Goal: Task Accomplishment & Management: Manage account settings

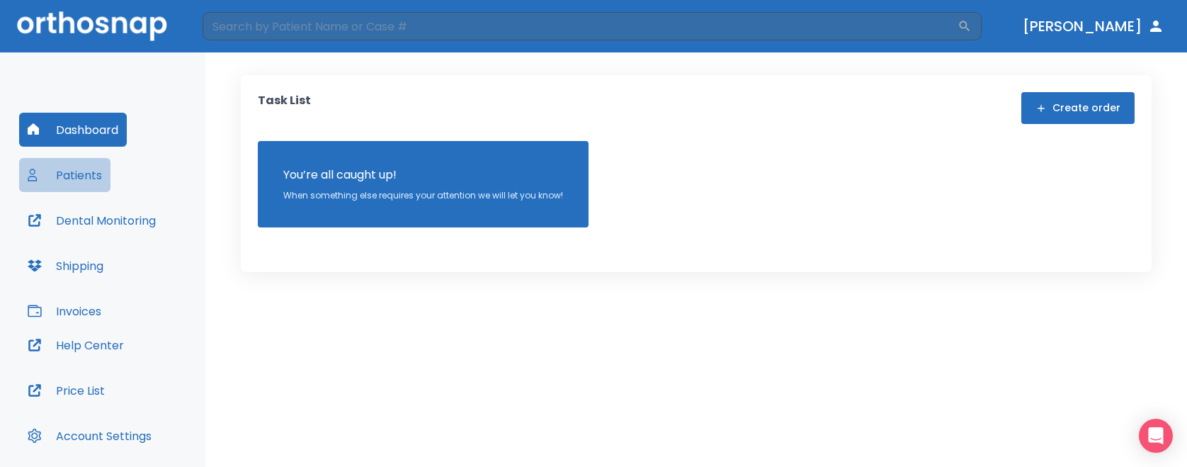
click at [76, 170] on button "Patients" at bounding box center [64, 175] width 91 height 34
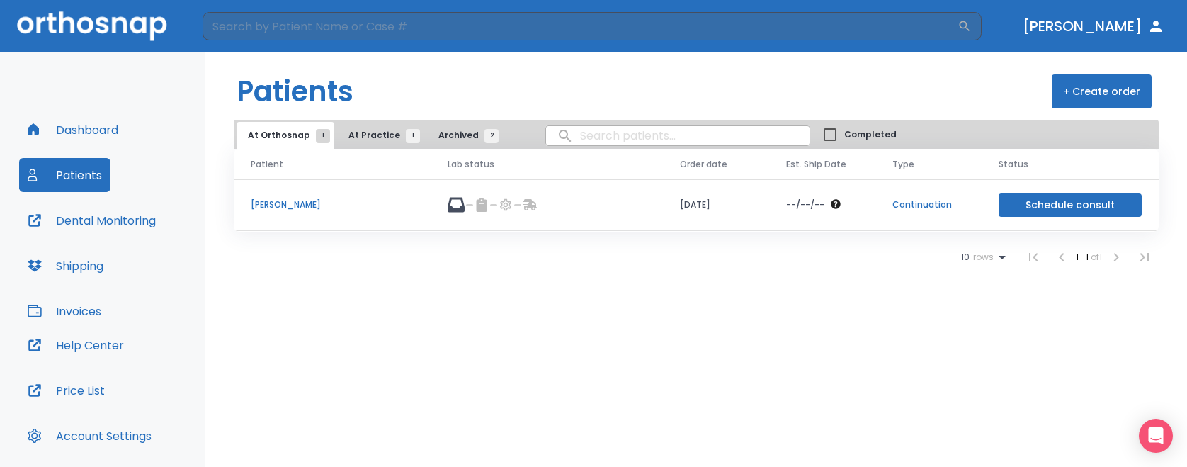
click at [319, 199] on p "[PERSON_NAME]" at bounding box center [332, 204] width 163 height 13
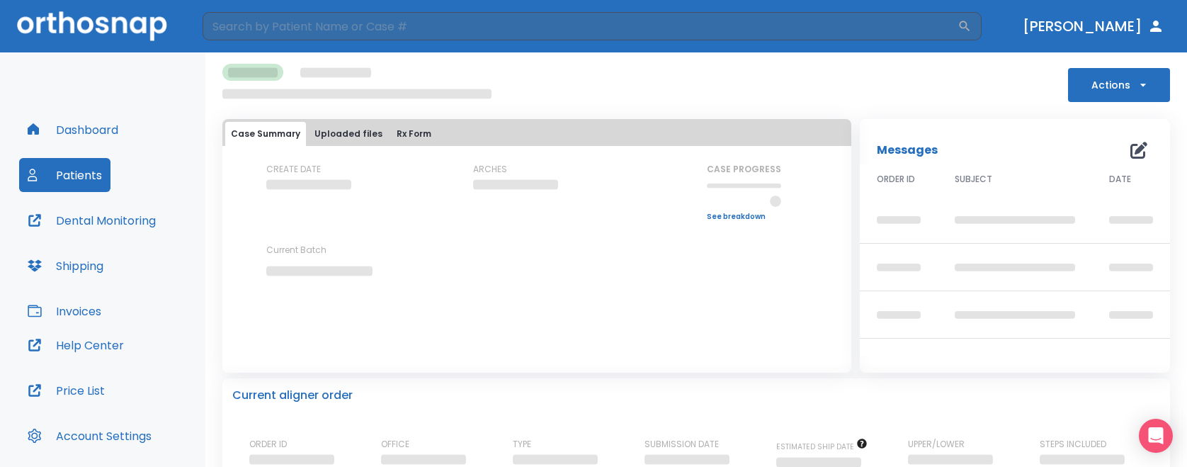
click at [1120, 91] on button "Actions" at bounding box center [1119, 85] width 102 height 34
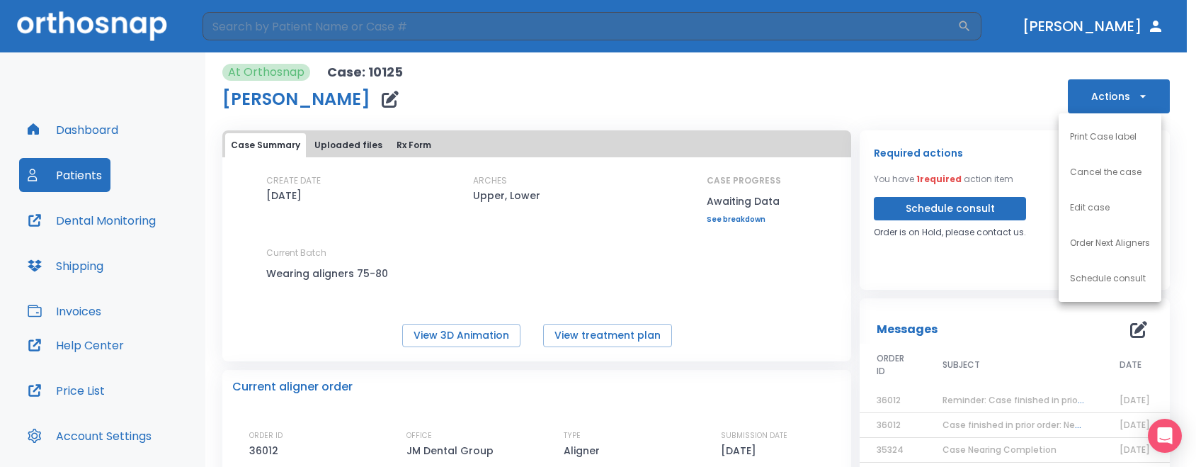
click at [1120, 91] on div at bounding box center [598, 233] width 1196 height 467
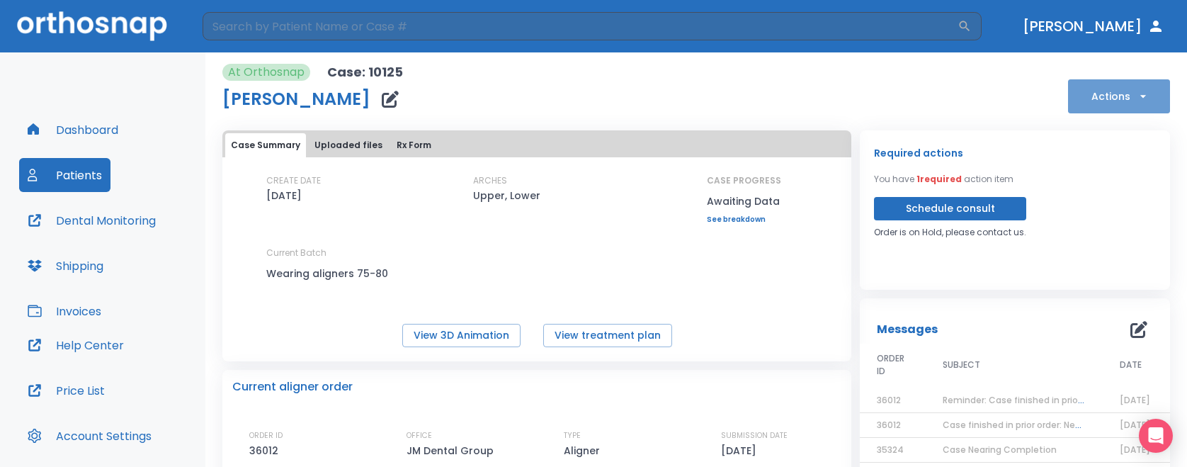
click at [1136, 100] on icon "button" at bounding box center [1143, 96] width 14 height 14
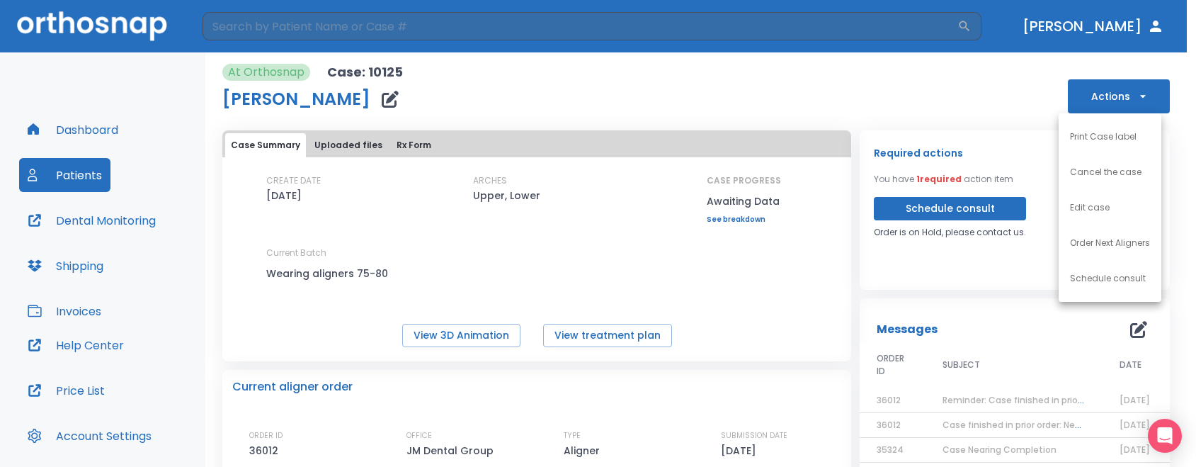
click at [1126, 100] on div at bounding box center [598, 233] width 1196 height 467
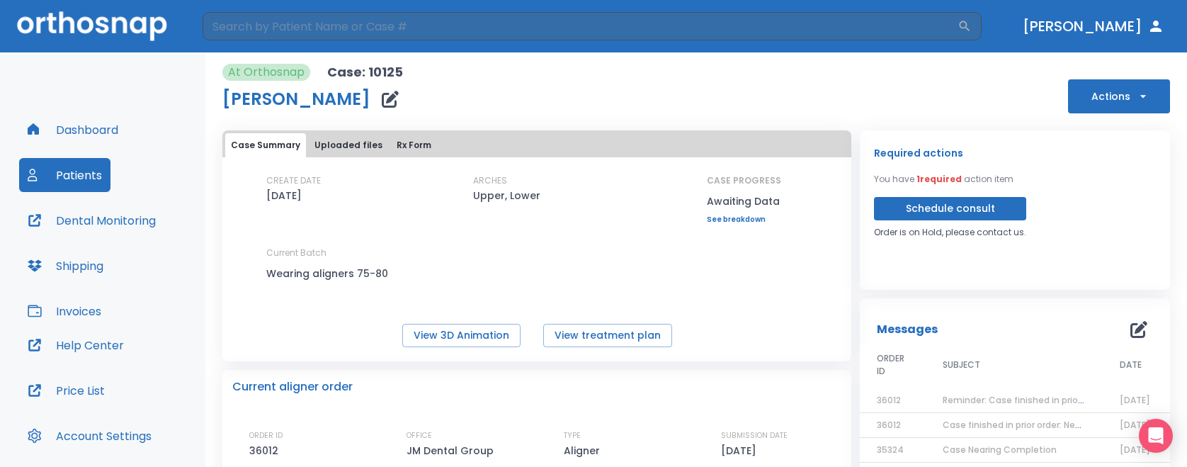
click at [342, 146] on button "Uploaded files" at bounding box center [348, 145] width 79 height 24
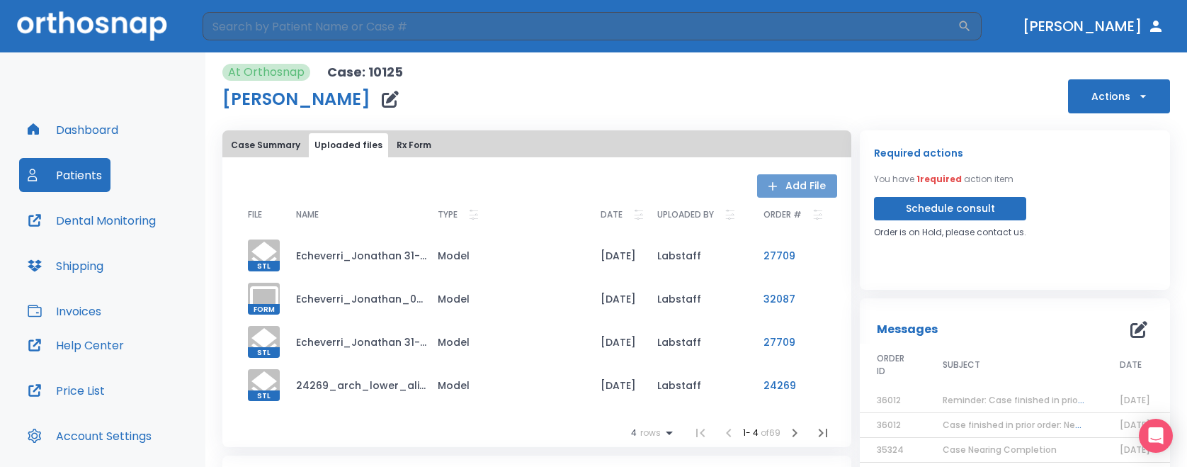
click at [785, 192] on button "Add File" at bounding box center [797, 185] width 80 height 23
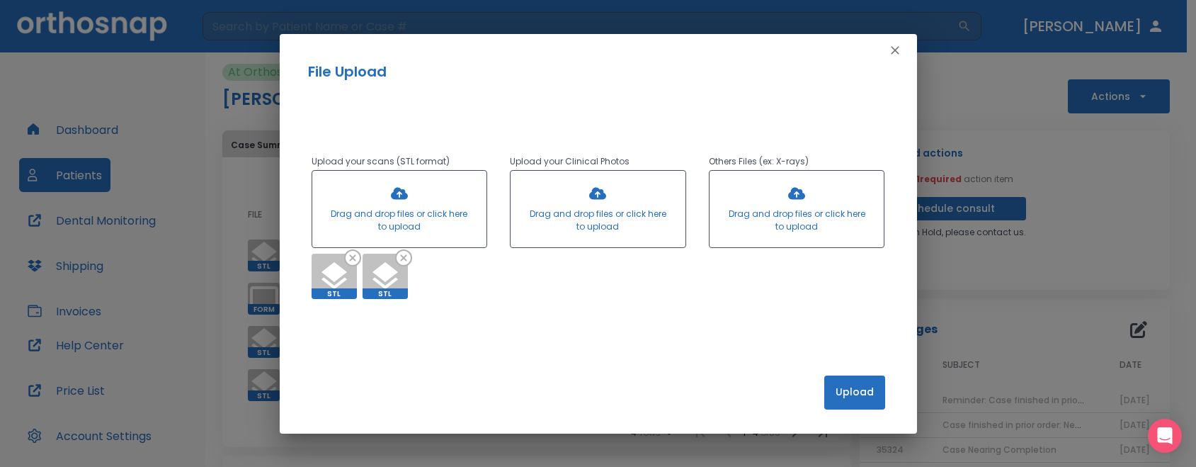
click at [855, 392] on button "Upload" at bounding box center [854, 392] width 61 height 34
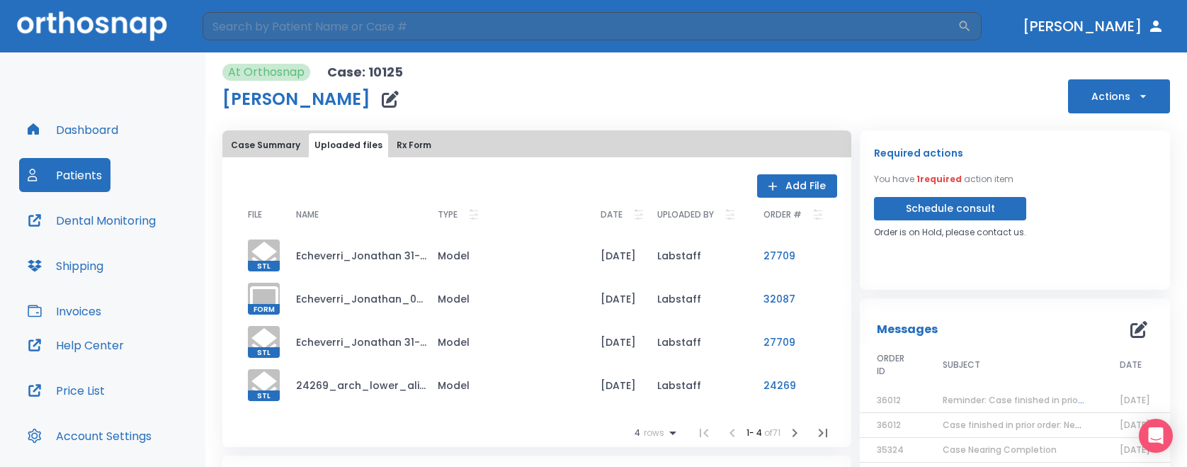
click at [627, 204] on th "DATE" at bounding box center [617, 216] width 57 height 37
click at [634, 212] on icon at bounding box center [639, 215] width 10 height 10
click at [616, 159] on div "Add File FILE NAME TYPE DATE UPLOADED BY ORDER # STL Echeverri_Jonathan 31-35_u…" at bounding box center [536, 302] width 629 height 290
click at [634, 213] on icon at bounding box center [639, 215] width 10 height 10
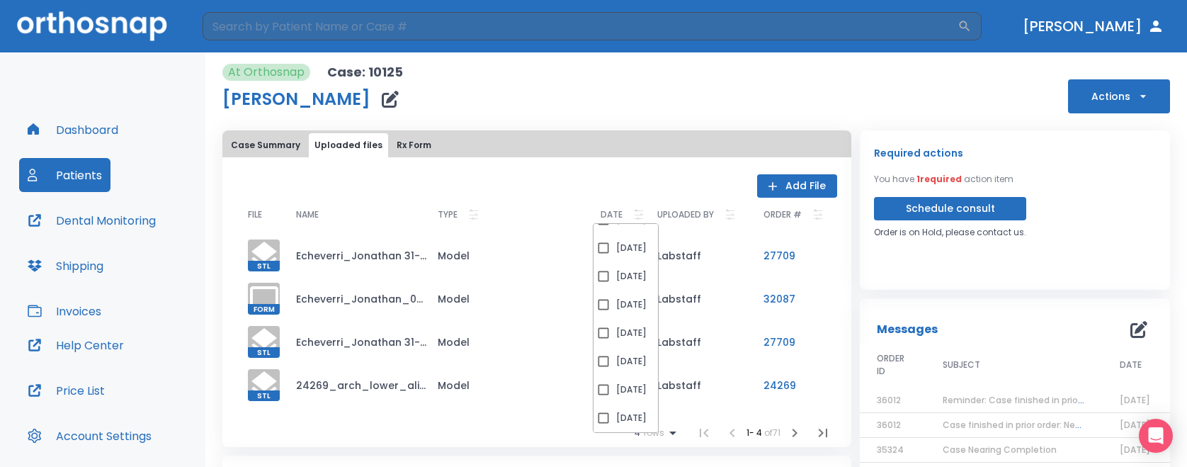
click at [649, 107] on div "At Orthosnap Case: 10125 Jonathan Echeverri Actions" at bounding box center [696, 89] width 948 height 50
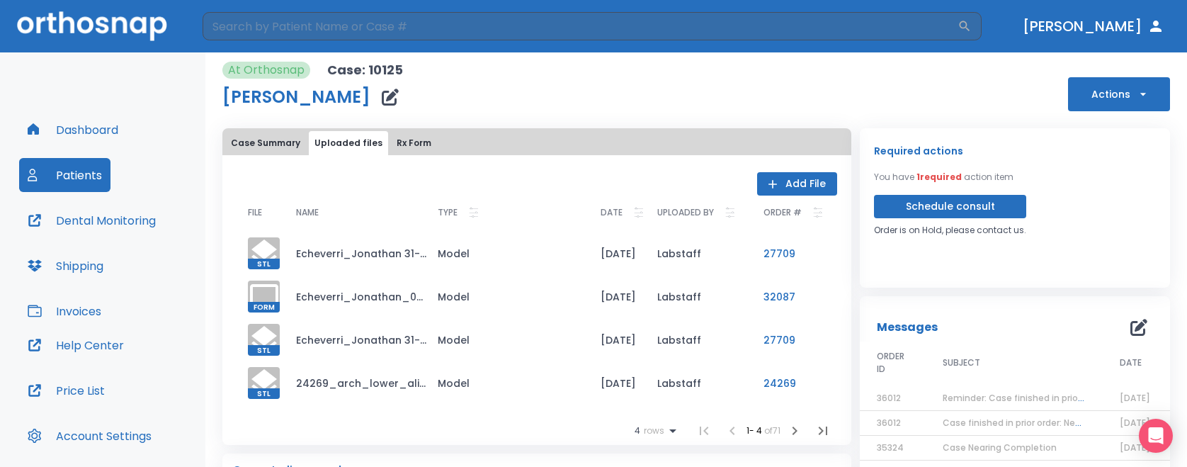
scroll to position [0, 0]
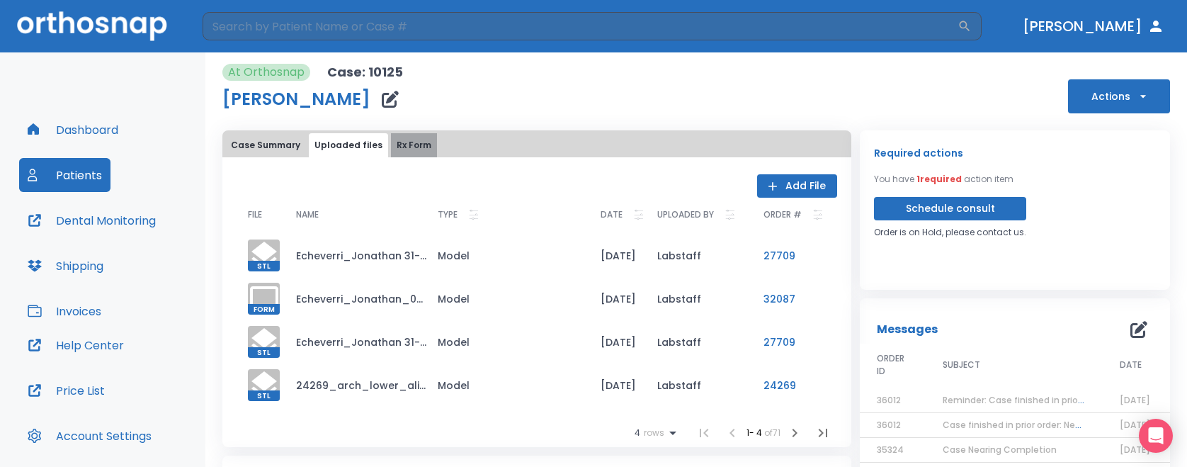
click at [413, 142] on button "Rx Form" at bounding box center [414, 145] width 46 height 24
